Goal: Task Accomplishment & Management: Use online tool/utility

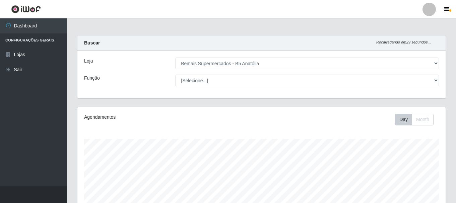
select select "405"
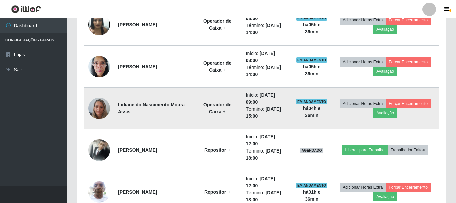
scroll to position [139, 368]
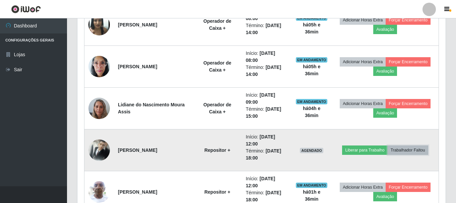
click at [420, 150] on button "Trabalhador Faltou" at bounding box center [407, 150] width 41 height 9
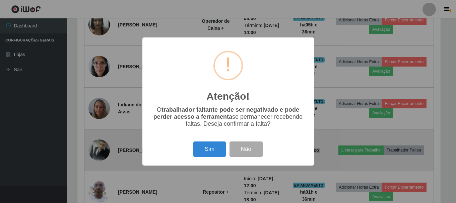
scroll to position [139, 365]
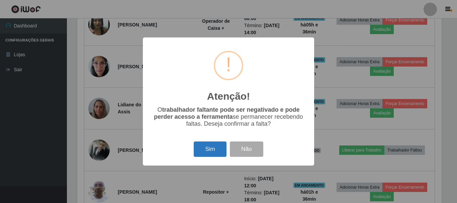
click at [213, 157] on button "Sim" at bounding box center [210, 150] width 32 height 16
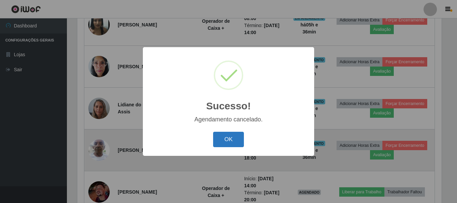
click at [231, 141] on button "OK" at bounding box center [228, 140] width 31 height 16
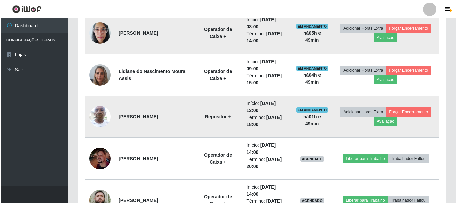
scroll to position [390, 0]
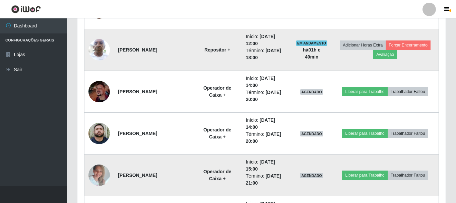
click at [102, 176] on img at bounding box center [98, 175] width 21 height 28
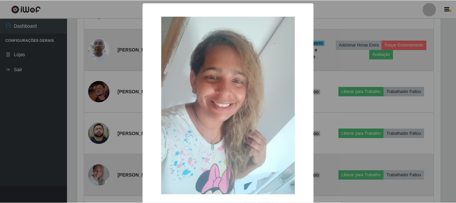
scroll to position [139, 365]
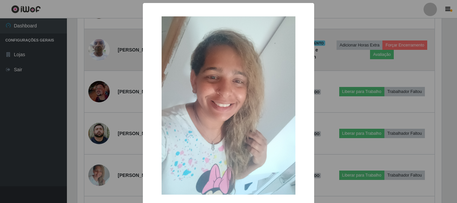
click at [97, 172] on div "× OK Cancel" at bounding box center [228, 101] width 457 height 203
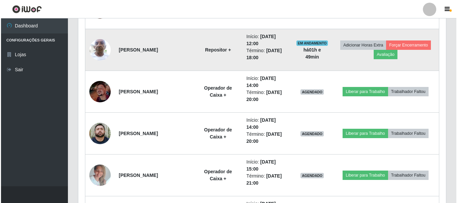
scroll to position [139, 368]
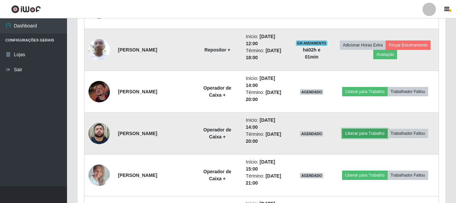
click at [377, 134] on button "Liberar para Trabalho" at bounding box center [364, 133] width 45 height 9
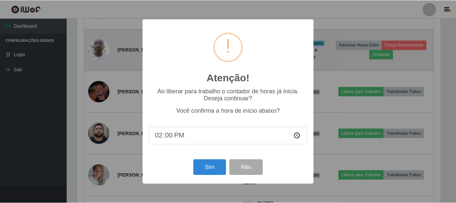
scroll to position [139, 365]
click at [200, 169] on button "Sim" at bounding box center [210, 168] width 32 height 16
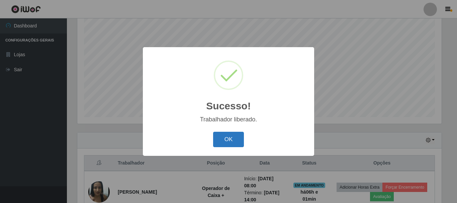
click at [227, 143] on button "OK" at bounding box center [228, 140] width 31 height 16
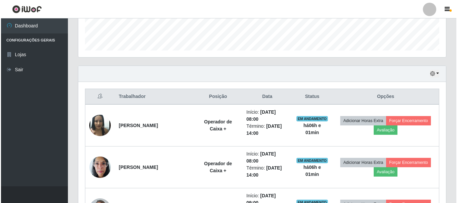
scroll to position [189, 0]
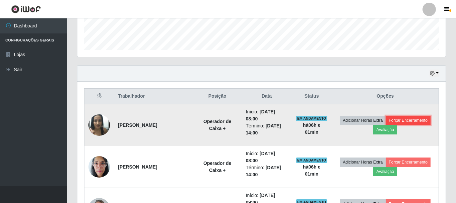
click at [401, 121] on button "Forçar Encerramento" at bounding box center [407, 120] width 45 height 9
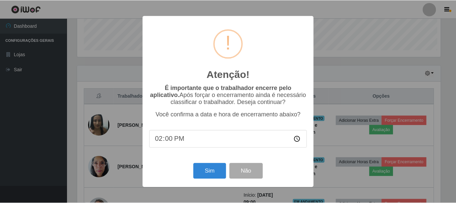
scroll to position [139, 365]
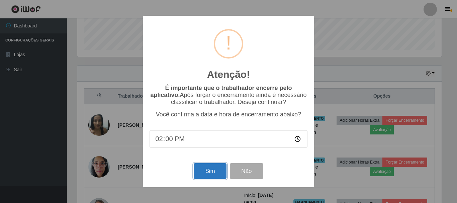
click at [215, 174] on button "Sim" at bounding box center [210, 171] width 32 height 16
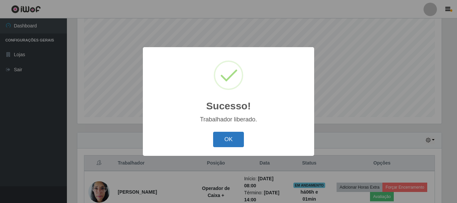
click at [241, 142] on button "OK" at bounding box center [228, 140] width 31 height 16
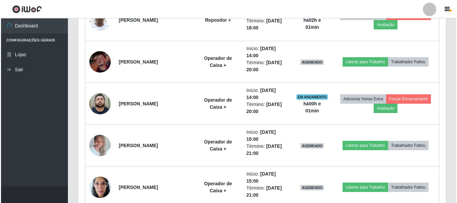
scroll to position [390, 0]
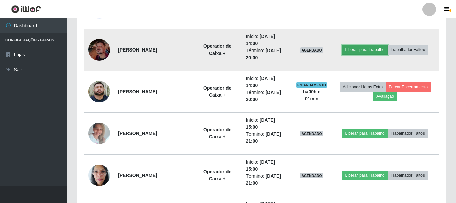
click at [370, 51] on button "Liberar para Trabalho" at bounding box center [364, 49] width 45 height 9
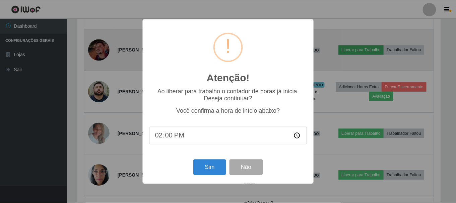
scroll to position [139, 365]
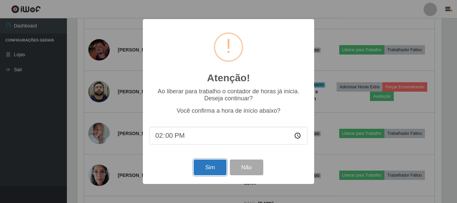
click at [220, 170] on button "Sim" at bounding box center [210, 168] width 32 height 16
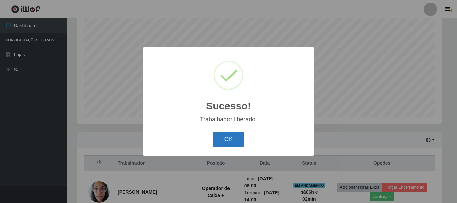
click at [230, 145] on button "OK" at bounding box center [228, 140] width 31 height 16
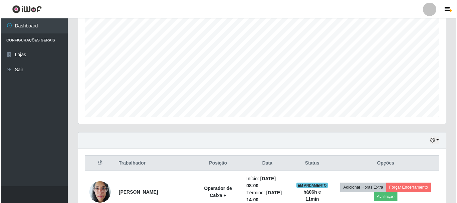
scroll to position [189, 0]
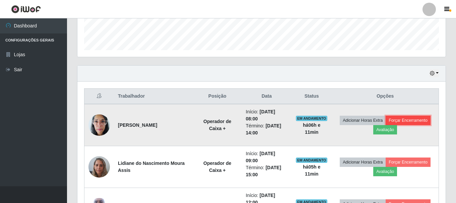
click at [407, 121] on button "Forçar Encerramento" at bounding box center [407, 120] width 45 height 9
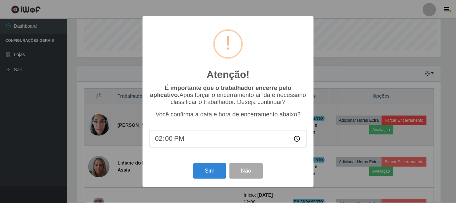
scroll to position [139, 365]
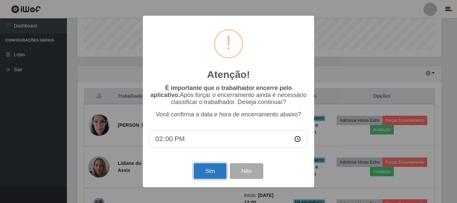
click at [206, 171] on button "Sim" at bounding box center [210, 171] width 32 height 16
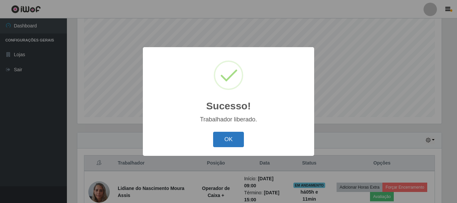
click at [241, 141] on button "OK" at bounding box center [228, 140] width 31 height 16
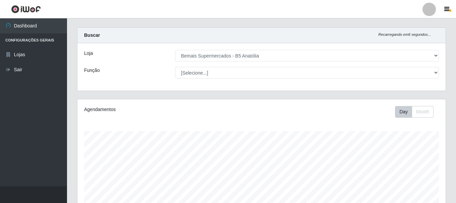
scroll to position [0, 0]
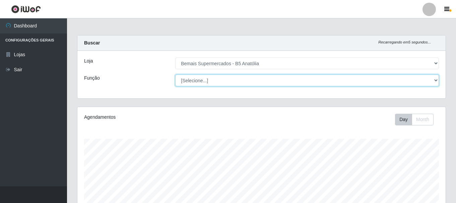
click at [197, 82] on select "[Selecione...] ASG ASG + ASG ++ Auxiliar de Estacionamento Auxiliar de Estacion…" at bounding box center [306, 81] width 263 height 12
click at [175, 75] on select "[Selecione...] ASG ASG + ASG ++ Auxiliar de Estacionamento Auxiliar de Estacion…" at bounding box center [306, 81] width 263 height 12
click at [219, 78] on select "[Selecione...] ASG ASG + ASG ++ Auxiliar de Estacionamento Auxiliar de Estacion…" at bounding box center [306, 81] width 263 height 12
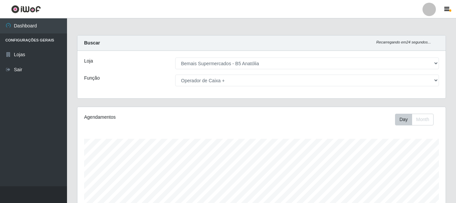
click at [157, 42] on div "Buscar Recarregando em 24 segundos..." at bounding box center [261, 42] width 368 height 15
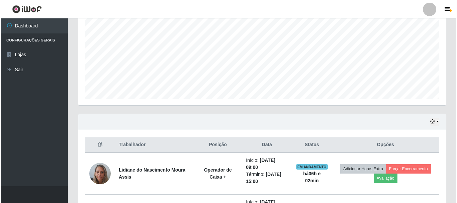
scroll to position [164, 0]
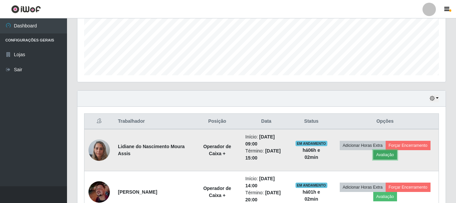
click at [387, 157] on button "Avaliação" at bounding box center [385, 154] width 24 height 9
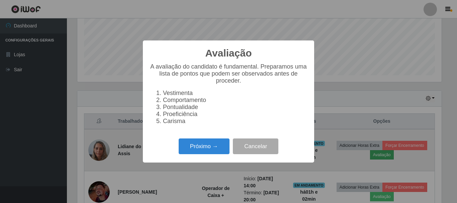
scroll to position [139, 365]
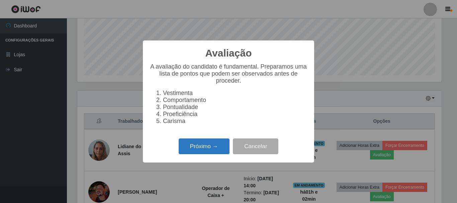
click at [221, 149] on button "Próximo →" at bounding box center [204, 147] width 51 height 16
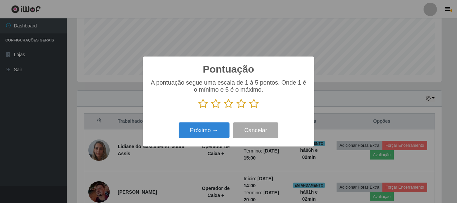
click at [256, 107] on icon at bounding box center [253, 104] width 9 height 10
click at [249, 109] on input "radio" at bounding box center [249, 109] width 0 height 0
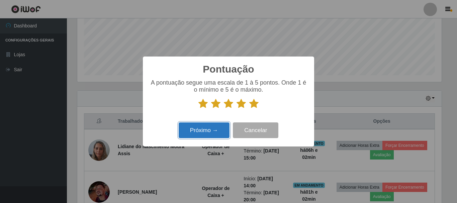
click at [224, 136] on button "Próximo →" at bounding box center [204, 131] width 51 height 16
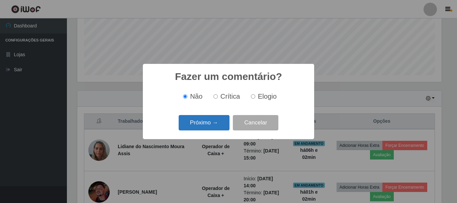
click at [221, 125] on button "Próximo →" at bounding box center [204, 123] width 51 height 16
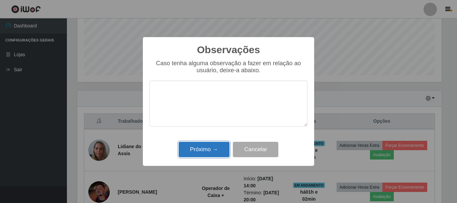
click at [221, 146] on button "Próximo →" at bounding box center [204, 150] width 51 height 16
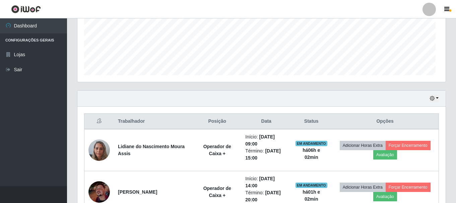
scroll to position [139, 368]
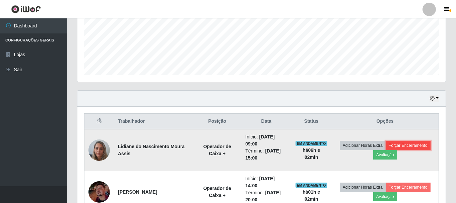
click at [420, 146] on button "Forçar Encerramento" at bounding box center [407, 145] width 45 height 9
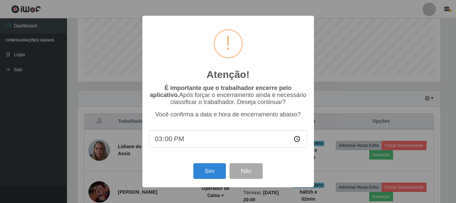
scroll to position [139, 365]
click at [207, 172] on button "Sim" at bounding box center [210, 171] width 32 height 16
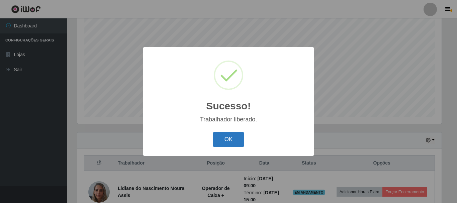
click at [229, 140] on button "OK" at bounding box center [228, 140] width 31 height 16
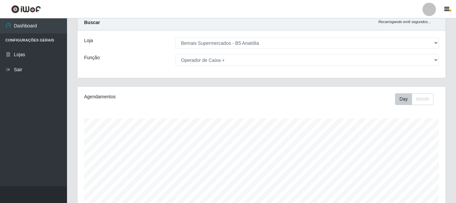
scroll to position [0, 0]
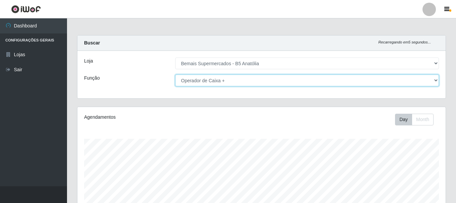
click at [291, 82] on select "[Selecione...] ASG ASG + ASG ++ Auxiliar de Estacionamento Auxiliar de Estacion…" at bounding box center [306, 81] width 263 height 12
click at [300, 80] on select "[Selecione...] ASG ASG + ASG ++ Auxiliar de Estacionamento Auxiliar de Estacion…" at bounding box center [306, 81] width 263 height 12
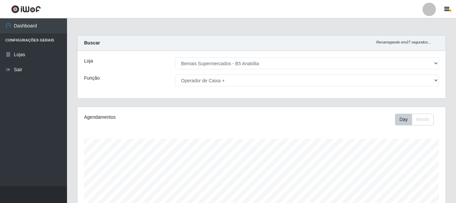
click at [321, 52] on div "Loja [Selecione...] Bemais Supermercados - B5 Anatólia Função [Selecione...] AS…" at bounding box center [261, 75] width 368 height 48
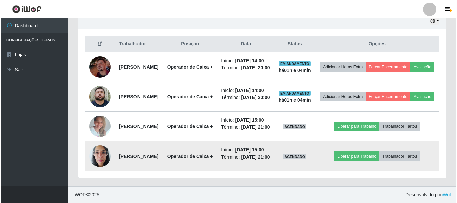
scroll to position [256, 0]
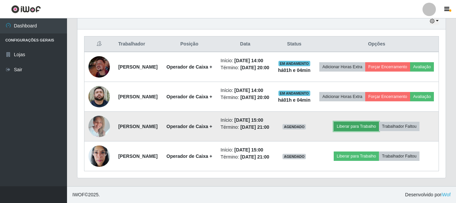
click at [366, 131] on button "Liberar para Trabalho" at bounding box center [355, 126] width 45 height 9
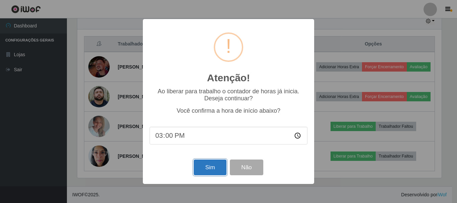
click at [213, 168] on button "Sim" at bounding box center [210, 168] width 32 height 16
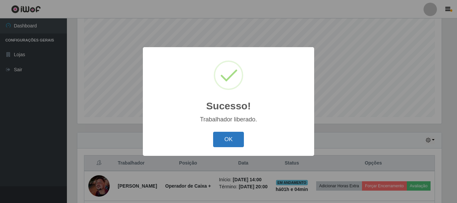
click at [219, 139] on button "OK" at bounding box center [228, 140] width 31 height 16
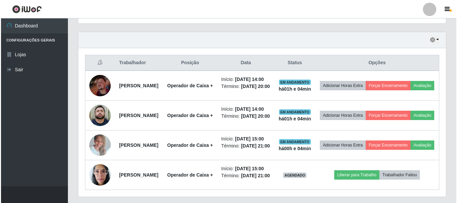
scroll to position [256, 0]
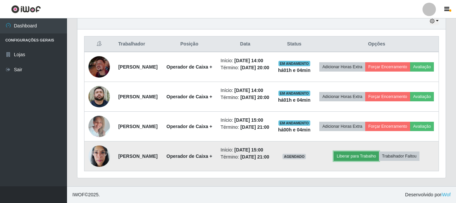
click at [370, 161] on button "Liberar para Trabalho" at bounding box center [355, 156] width 45 height 9
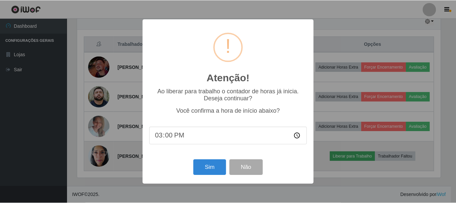
scroll to position [139, 365]
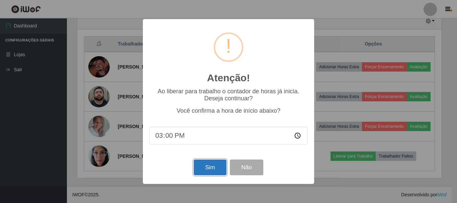
click at [215, 167] on button "Sim" at bounding box center [210, 168] width 32 height 16
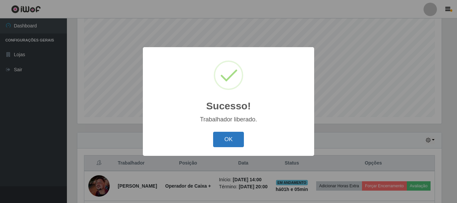
click at [215, 135] on button "OK" at bounding box center [228, 140] width 31 height 16
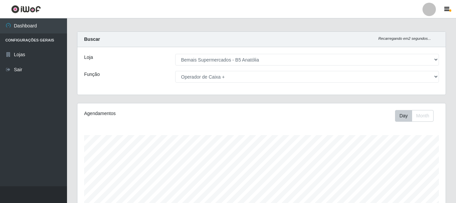
scroll to position [0, 0]
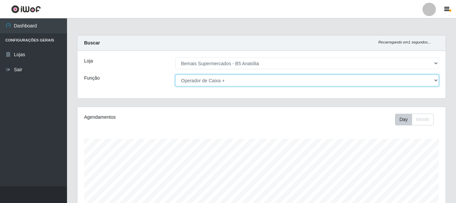
click at [294, 80] on select "[Selecione...] ASG ASG + ASG ++ Auxiliar de Estacionamento Auxiliar de Estacion…" at bounding box center [306, 81] width 263 height 12
click at [275, 80] on select "[Selecione...] ASG ASG + ASG ++ Auxiliar de Estacionamento Auxiliar de Estacion…" at bounding box center [306, 81] width 263 height 12
click at [175, 75] on select "[Selecione...] ASG ASG + ASG ++ Auxiliar de Estacionamento Auxiliar de Estacion…" at bounding box center [306, 81] width 263 height 12
click at [318, 79] on select "[Selecione...] ASG ASG + ASG ++ Auxiliar de Estacionamento Auxiliar de Estacion…" at bounding box center [306, 81] width 263 height 12
click at [175, 75] on select "[Selecione...] ASG ASG + ASG ++ Auxiliar de Estacionamento Auxiliar de Estacion…" at bounding box center [306, 81] width 263 height 12
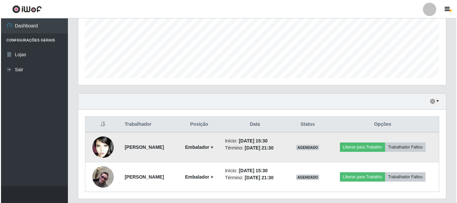
scroll to position [167, 0]
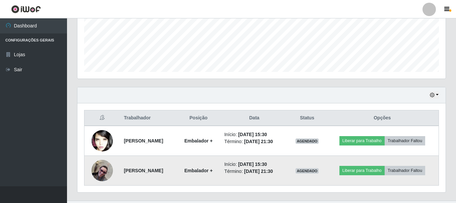
click at [105, 168] on img at bounding box center [101, 170] width 21 height 21
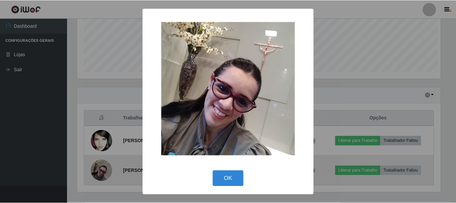
scroll to position [139, 365]
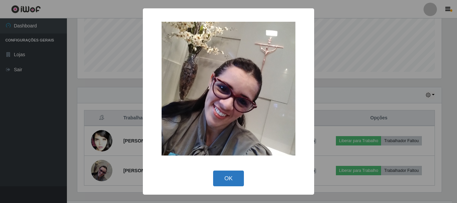
click at [225, 175] on button "OK" at bounding box center [228, 179] width 31 height 16
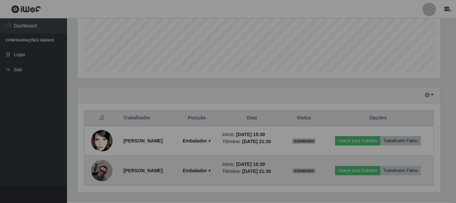
scroll to position [139, 368]
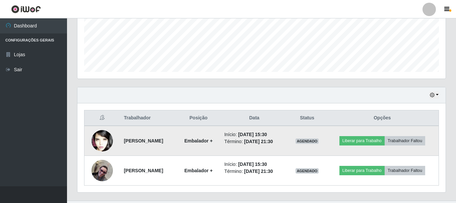
click at [107, 139] on img at bounding box center [101, 141] width 21 height 32
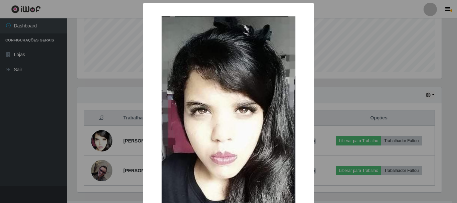
click at [341, 108] on div "× OK Cancel" at bounding box center [228, 101] width 457 height 203
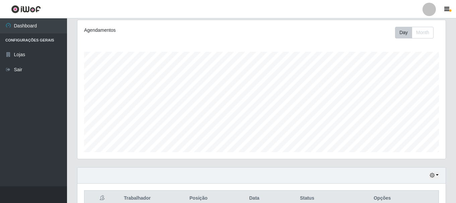
scroll to position [0, 0]
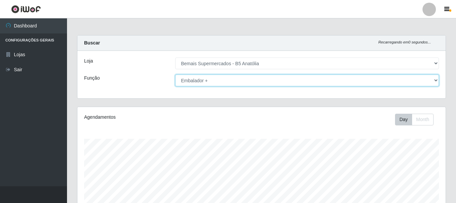
click at [292, 80] on select "[Selecione...] ASG ASG + ASG ++ Auxiliar de Estacionamento Auxiliar de Estacion…" at bounding box center [306, 81] width 263 height 12
click at [175, 75] on select "[Selecione...] ASG ASG + ASG ++ Auxiliar de Estacionamento Auxiliar de Estacion…" at bounding box center [306, 81] width 263 height 12
click at [276, 78] on select "[Selecione...] ASG ASG + ASG ++ Auxiliar de Estacionamento Auxiliar de Estacion…" at bounding box center [306, 81] width 263 height 12
click at [175, 75] on select "[Selecione...] ASG ASG + ASG ++ Auxiliar de Estacionamento Auxiliar de Estacion…" at bounding box center [306, 81] width 263 height 12
click at [281, 77] on select "[Selecione...] ASG ASG + ASG ++ Auxiliar de Estacionamento Auxiliar de Estacion…" at bounding box center [306, 81] width 263 height 12
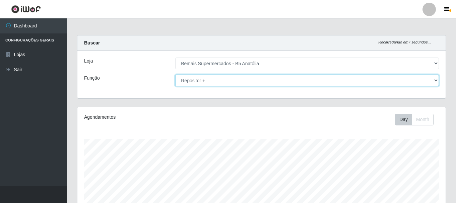
click at [175, 75] on select "[Selecione...] ASG ASG + ASG ++ Auxiliar de Estacionamento Auxiliar de Estacion…" at bounding box center [306, 81] width 263 height 12
click at [278, 82] on select "[Selecione...] ASG ASG + ASG ++ Auxiliar de Estacionamento Auxiliar de Estacion…" at bounding box center [306, 81] width 263 height 12
select select "70"
click at [175, 75] on select "[Selecione...] ASG ASG + ASG ++ Auxiliar de Estacionamento Auxiliar de Estacion…" at bounding box center [306, 81] width 263 height 12
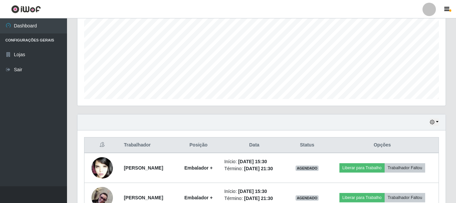
scroll to position [167, 0]
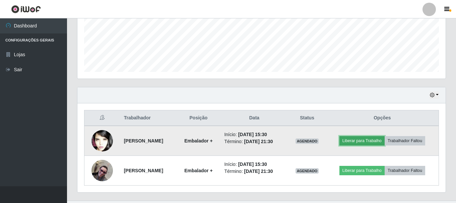
click at [358, 141] on button "Liberar para Trabalho" at bounding box center [361, 140] width 45 height 9
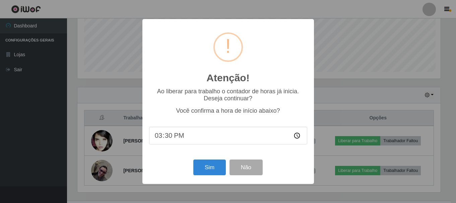
scroll to position [139, 365]
click at [208, 168] on button "Sim" at bounding box center [210, 168] width 32 height 16
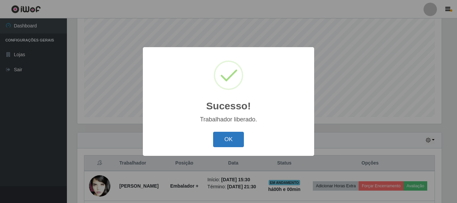
click at [226, 141] on button "OK" at bounding box center [228, 140] width 31 height 16
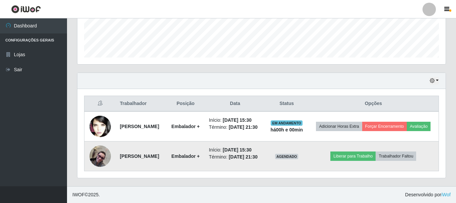
scroll to position [192, 0]
click at [365, 156] on button "Liberar para Trabalho" at bounding box center [352, 156] width 45 height 9
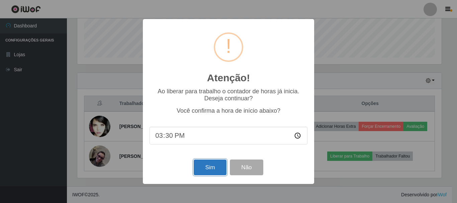
click at [210, 165] on button "Sim" at bounding box center [210, 168] width 32 height 16
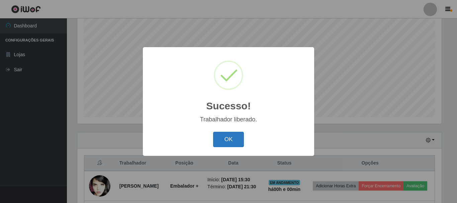
click at [239, 141] on button "OK" at bounding box center [228, 140] width 31 height 16
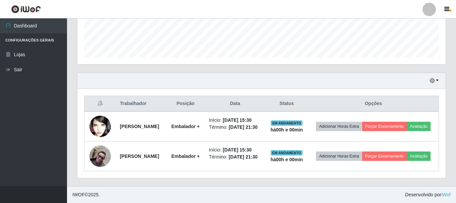
scroll to position [192, 0]
